Goal: Download file/media

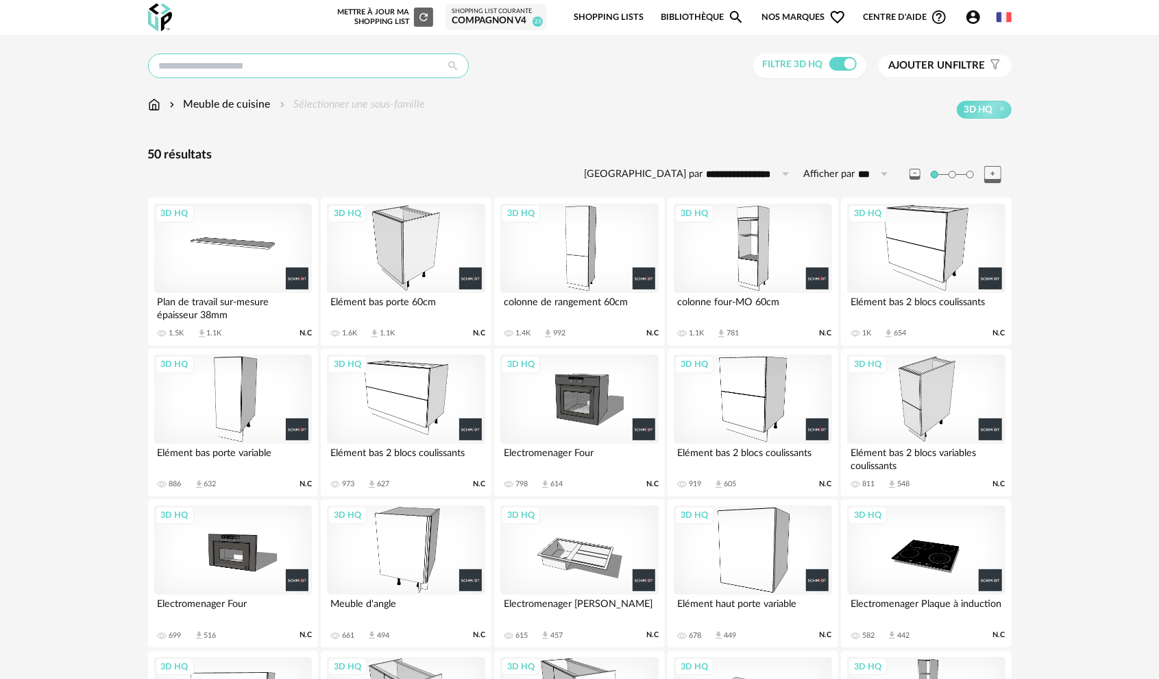
click at [266, 60] on input "text" at bounding box center [308, 65] width 321 height 25
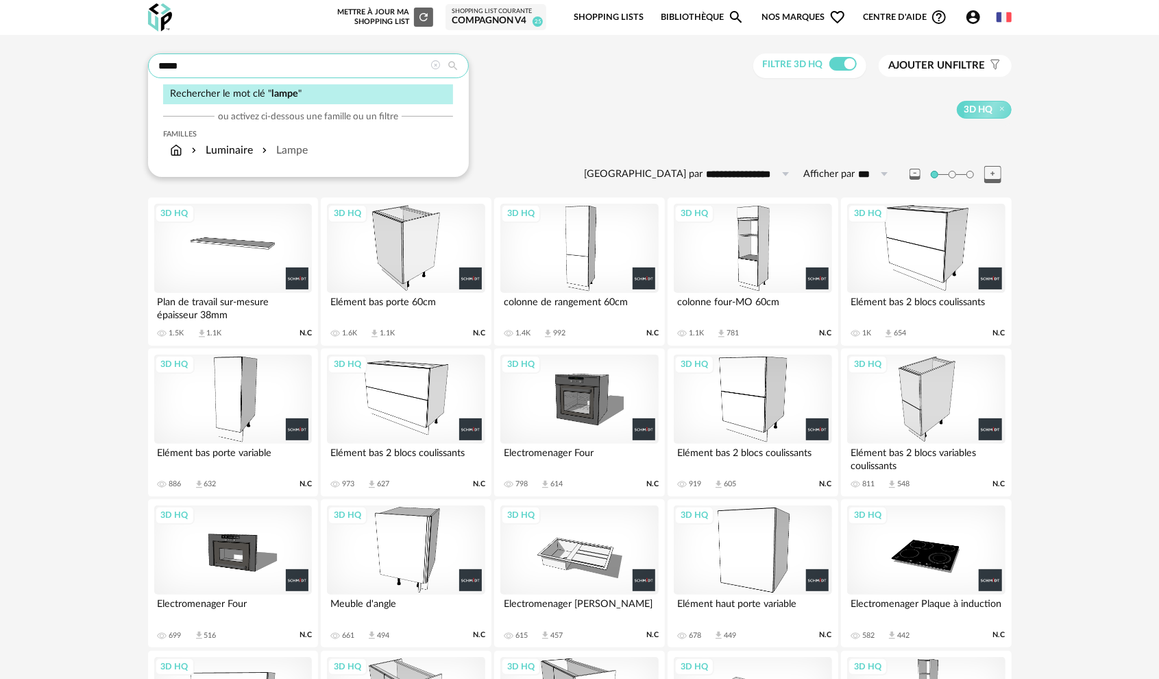
type input "*****"
type input "**********"
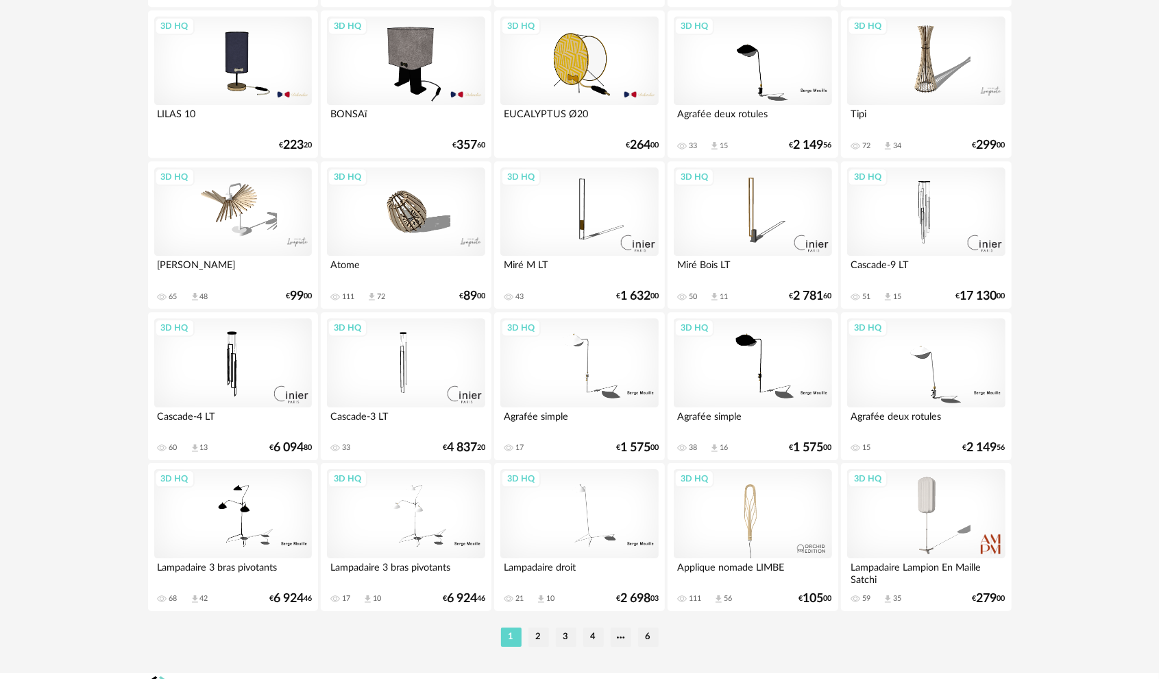
scroll to position [2606, 0]
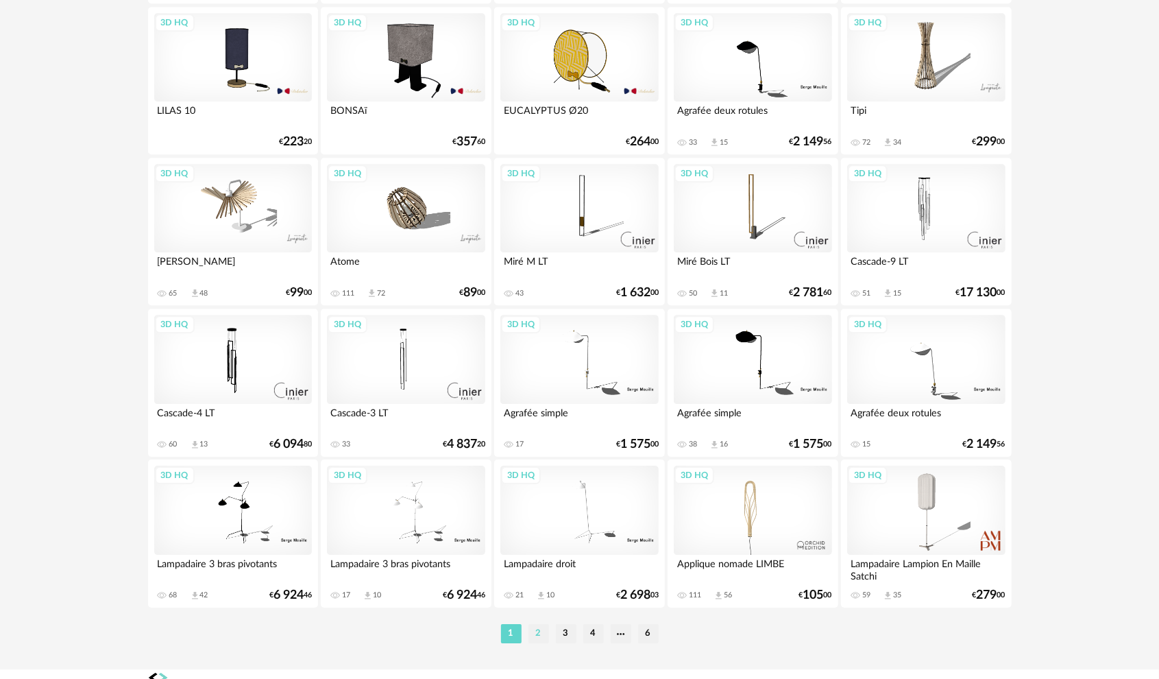
click at [531, 631] on li "2" at bounding box center [539, 633] width 21 height 19
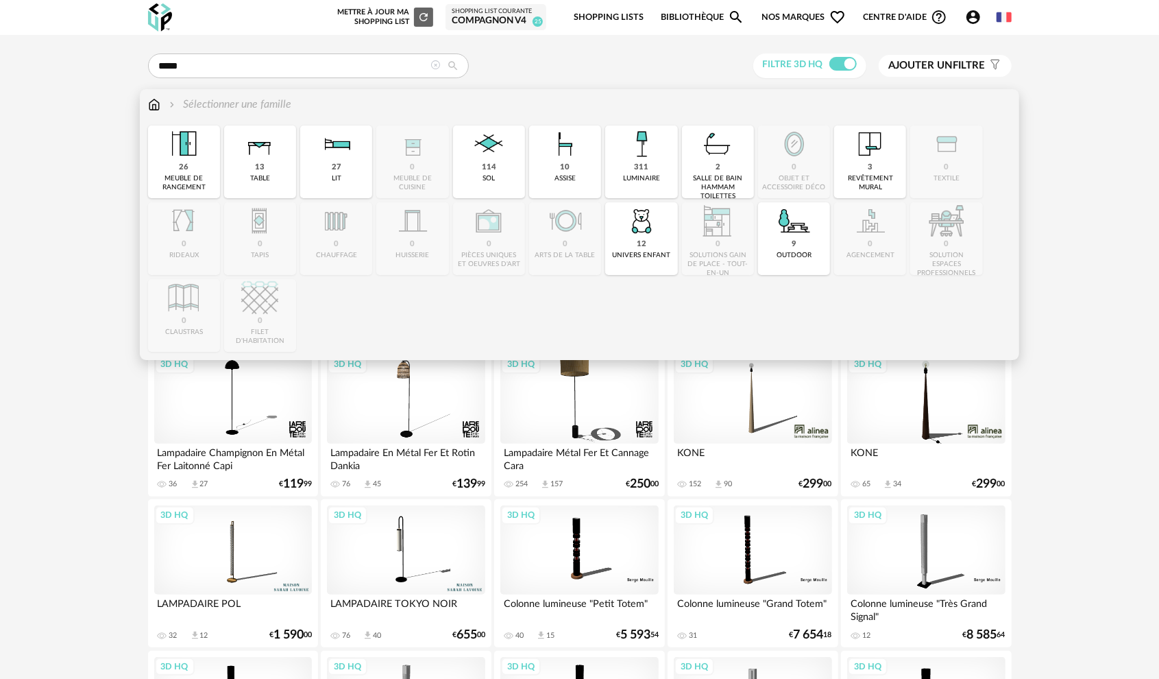
click at [634, 176] on div "luminaire" at bounding box center [641, 178] width 37 height 9
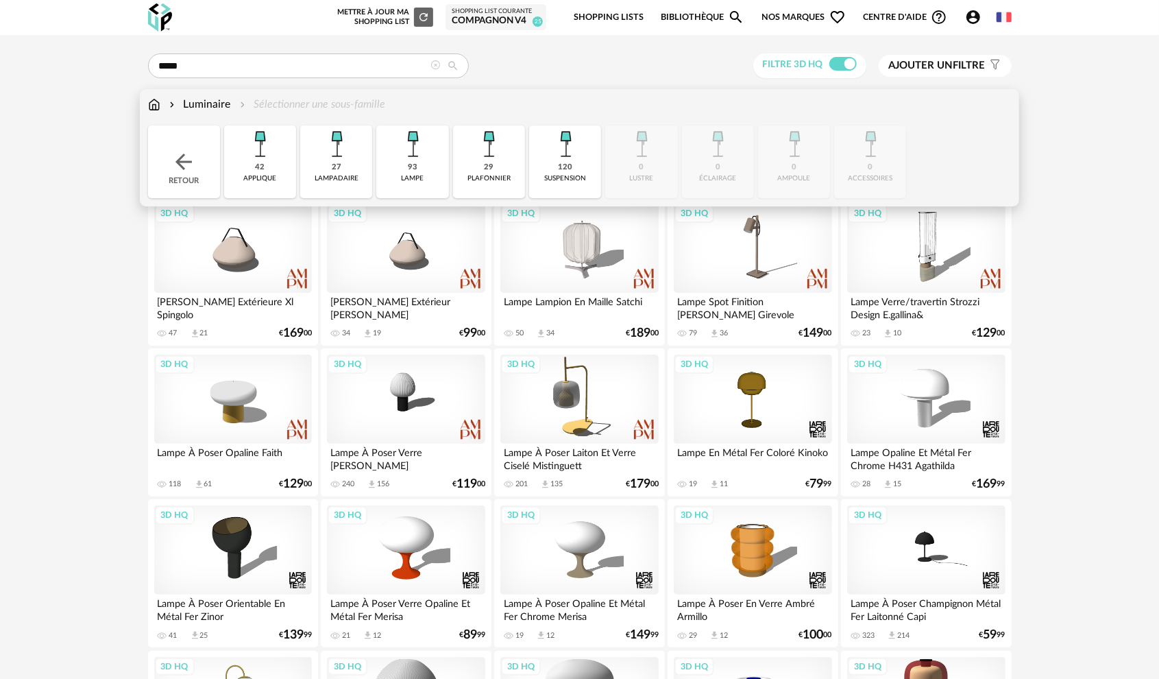
click at [430, 168] on div "93 lampe" at bounding box center [412, 161] width 72 height 73
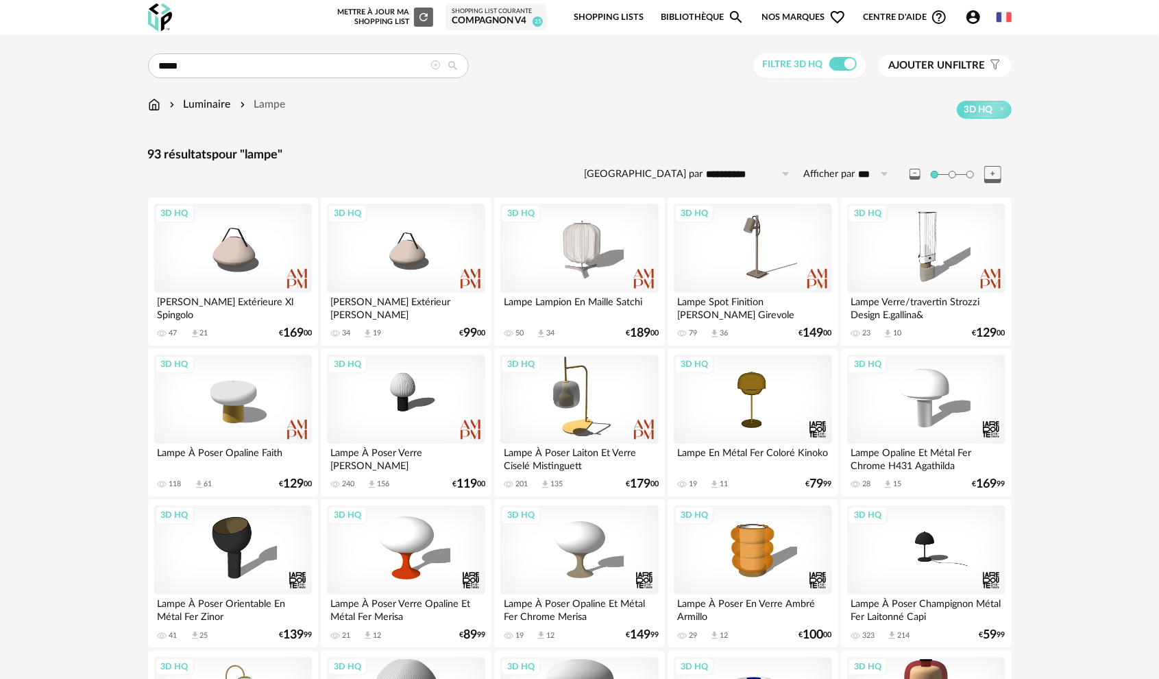
drag, startPoint x: 435, startPoint y: 66, endPoint x: 391, endPoint y: 134, distance: 81.4
click at [435, 66] on icon at bounding box center [436, 65] width 10 height 10
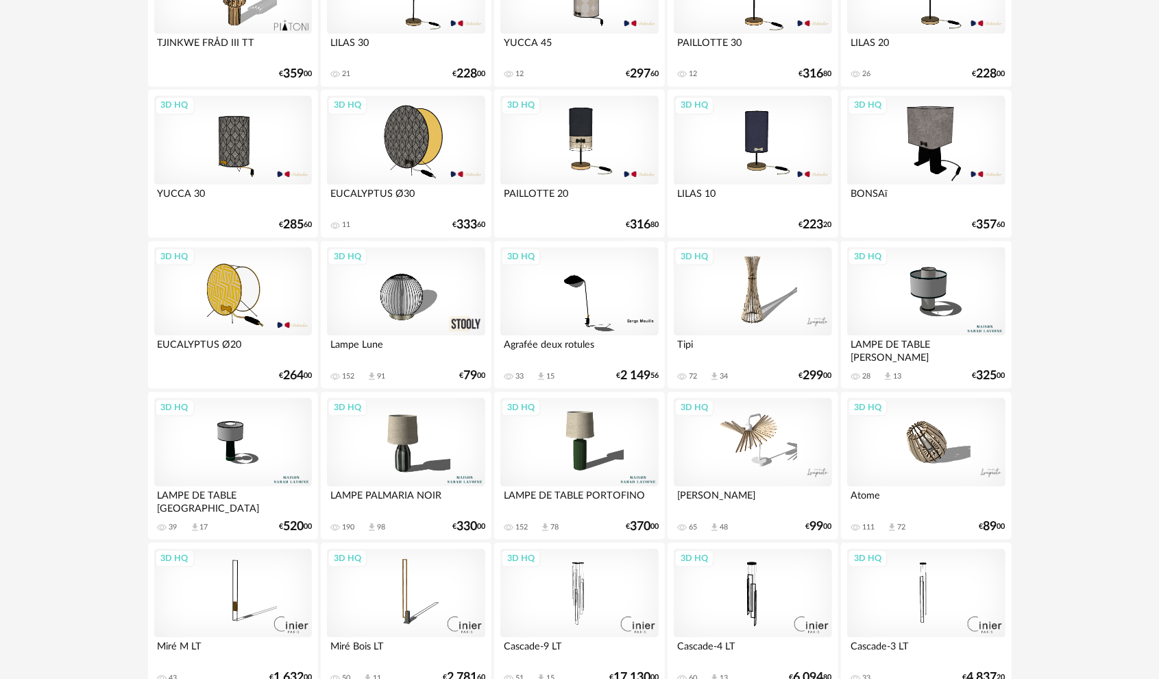
scroll to position [1920, 0]
click at [914, 470] on div "3D HQ" at bounding box center [926, 441] width 158 height 89
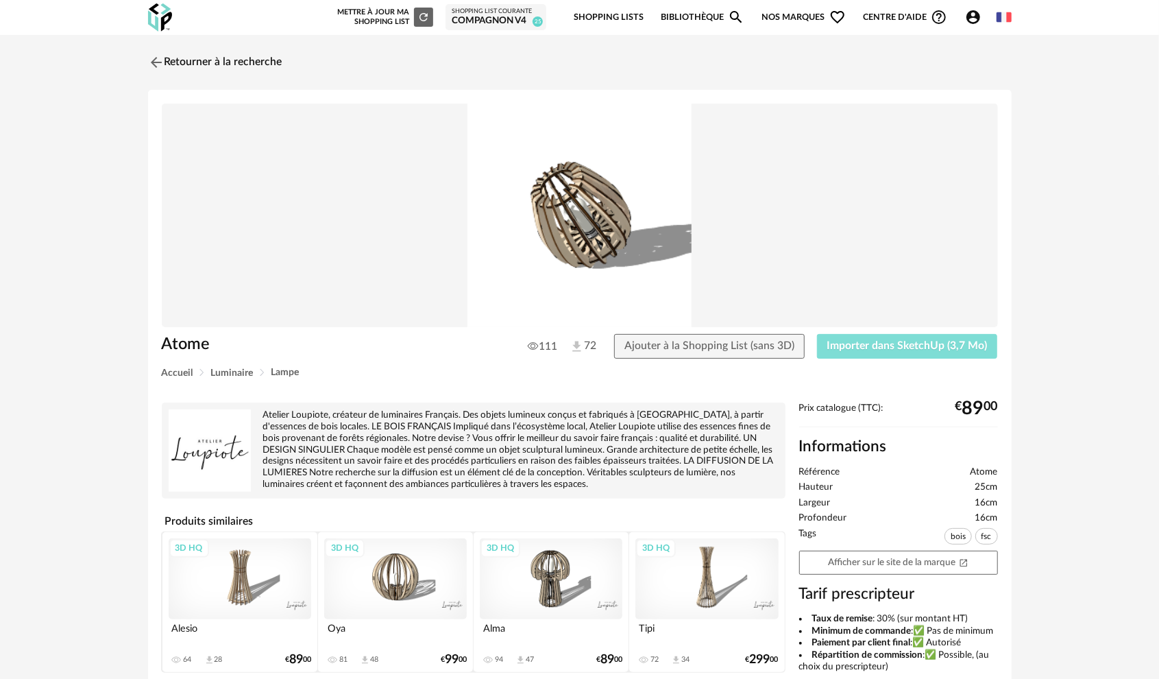
click at [857, 347] on span "Importer dans SketchUp (3,7 Mo)" at bounding box center [908, 345] width 160 height 11
